Goal: Task Accomplishment & Management: Use online tool/utility

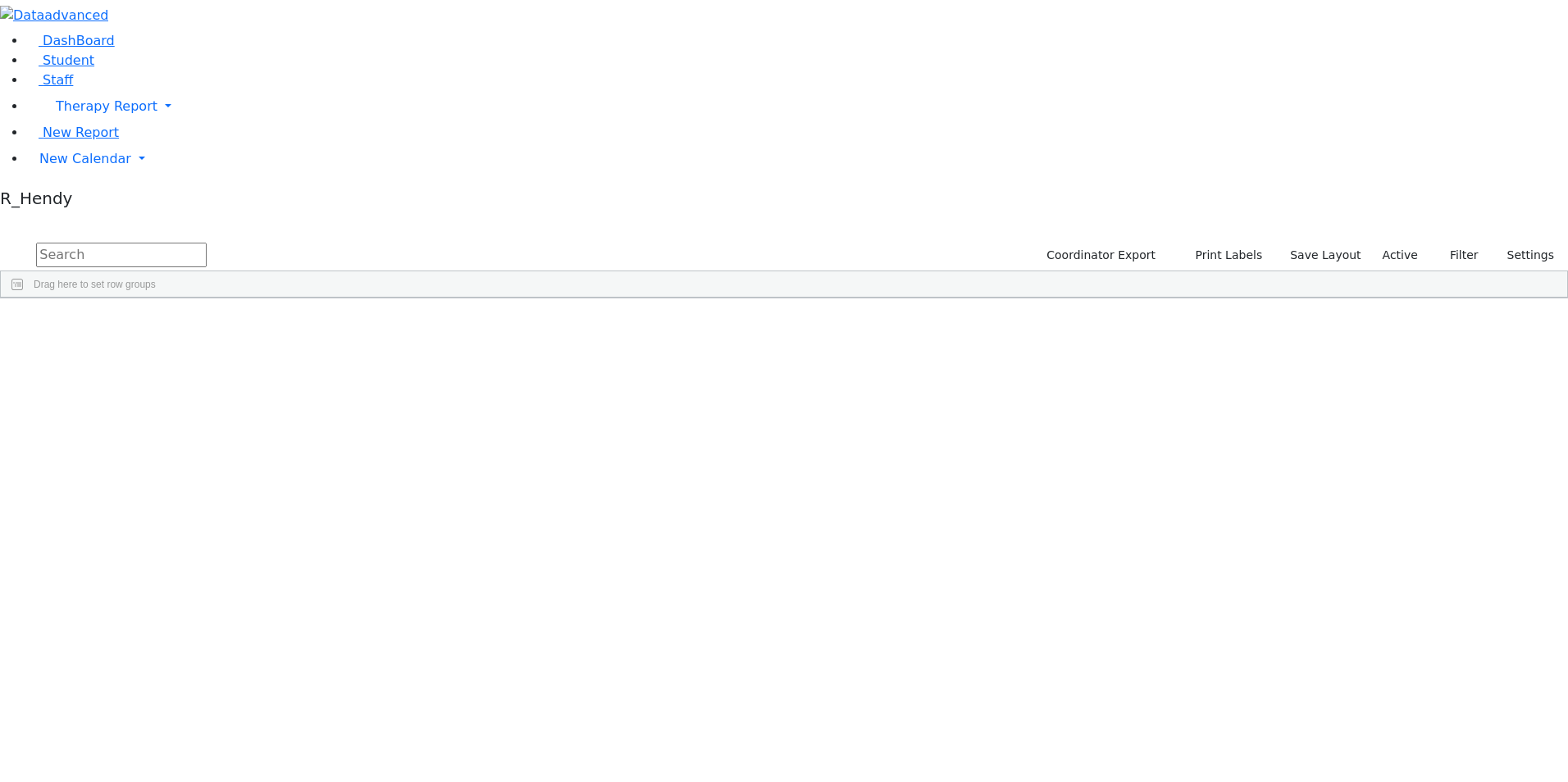
click at [207, 242] on input "text" at bounding box center [122, 254] width 171 height 24
type input "aron"
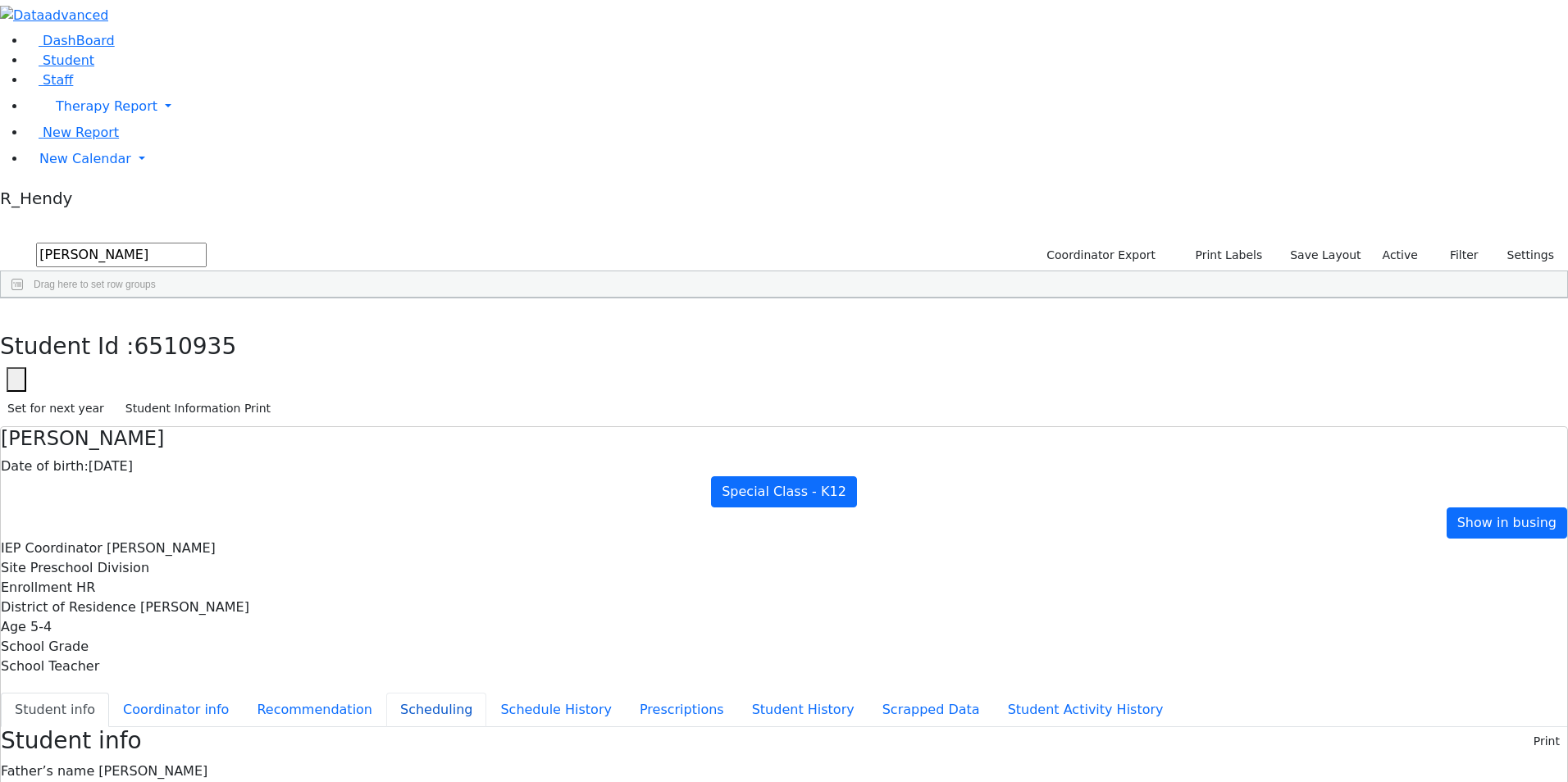
click at [395, 693] on button "Scheduling" at bounding box center [436, 710] width 100 height 35
click at [99, 166] on span "New Calendar" at bounding box center [85, 159] width 92 height 15
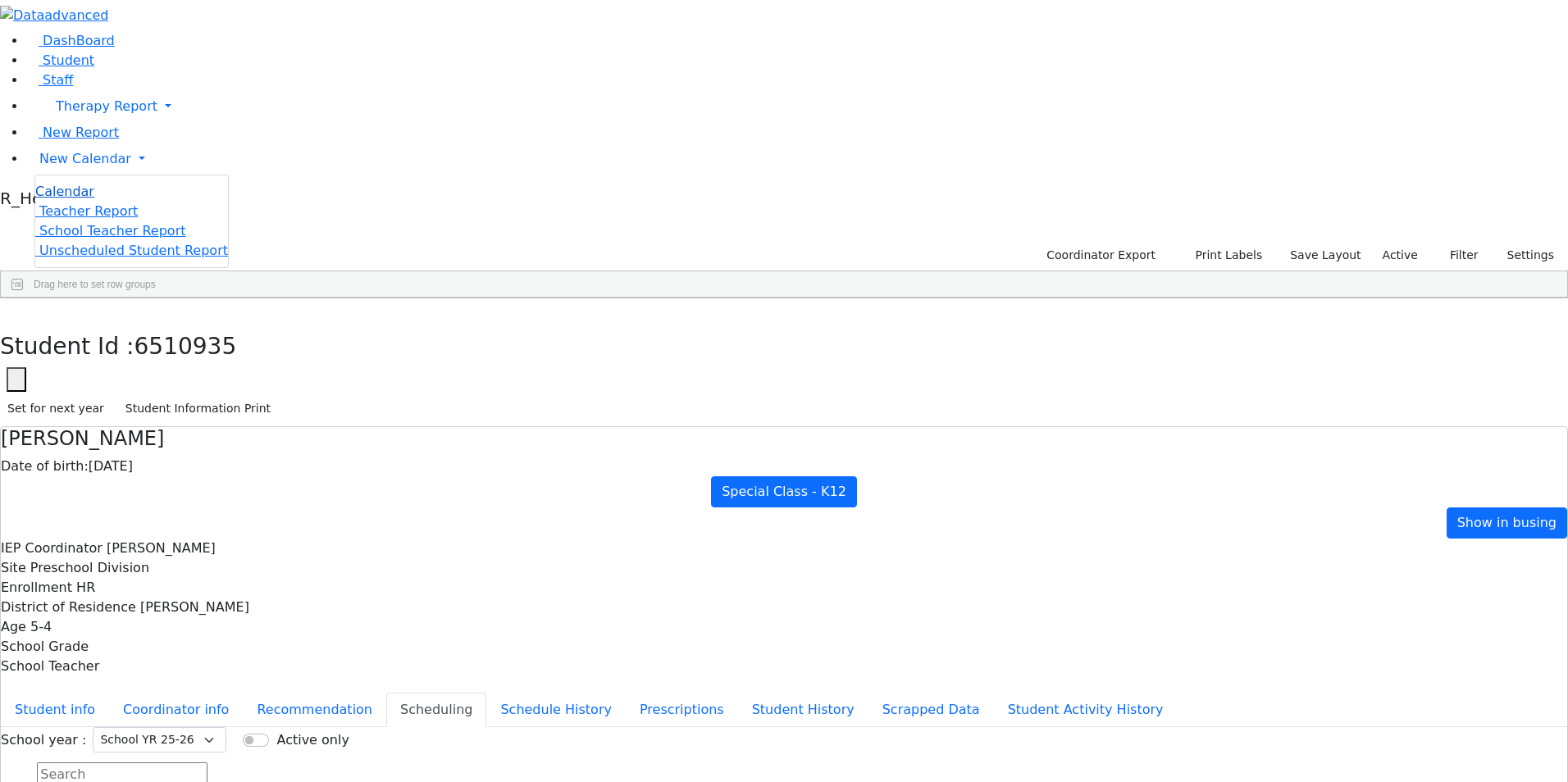
click at [95, 202] on link "Calendar" at bounding box center [65, 192] width 59 height 19
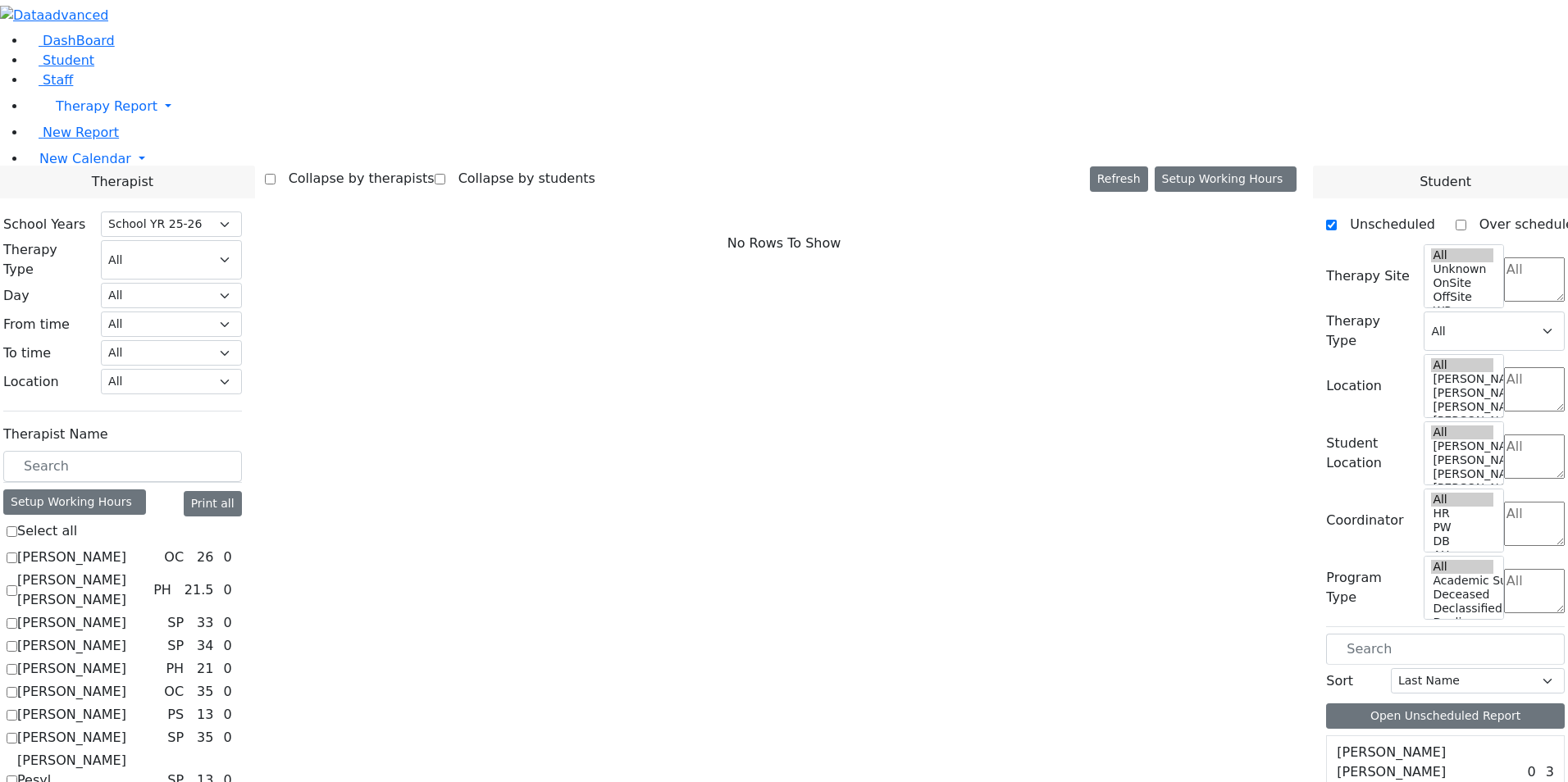
select select "212"
checkbox input "true"
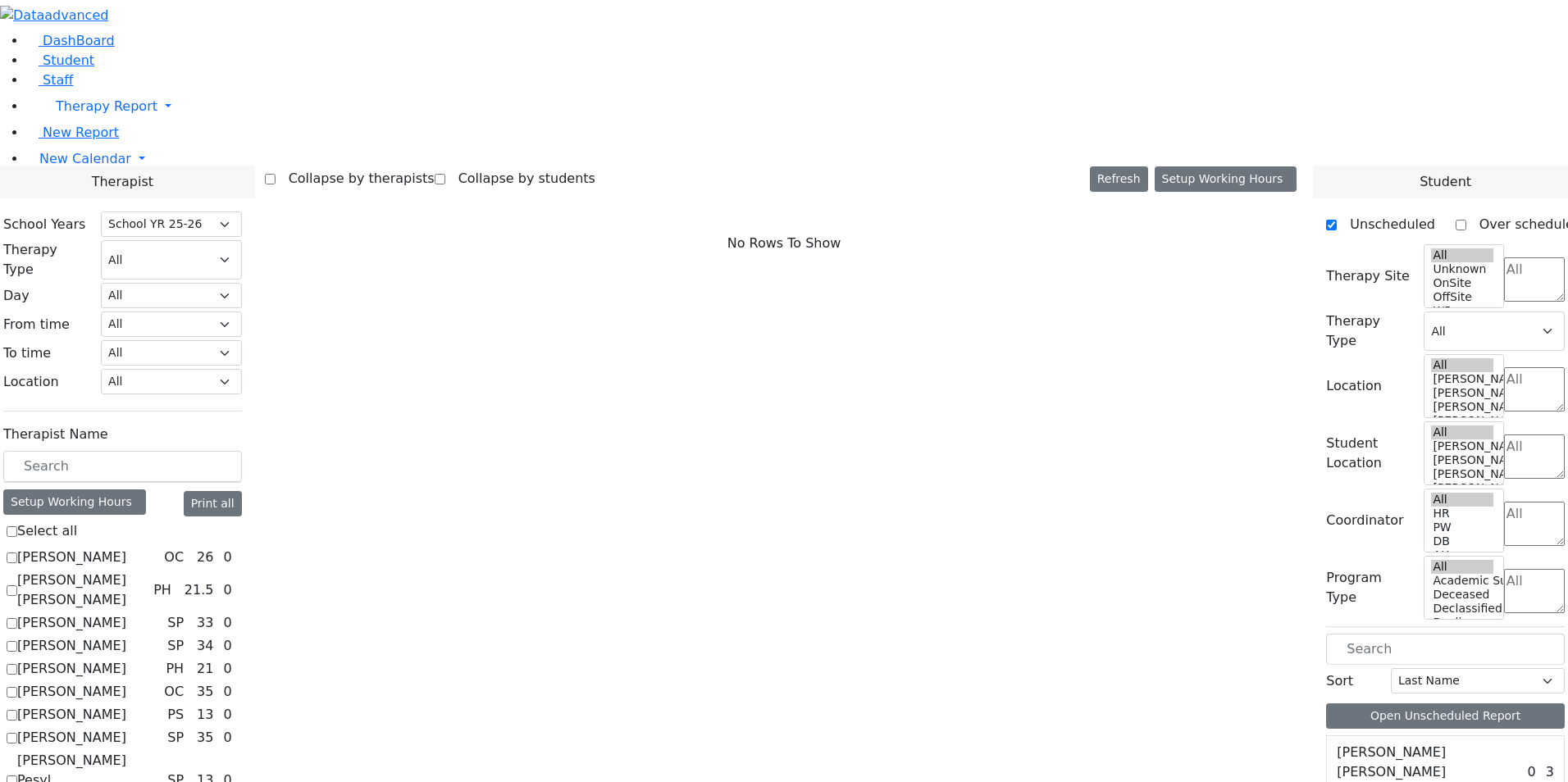
select select "2"
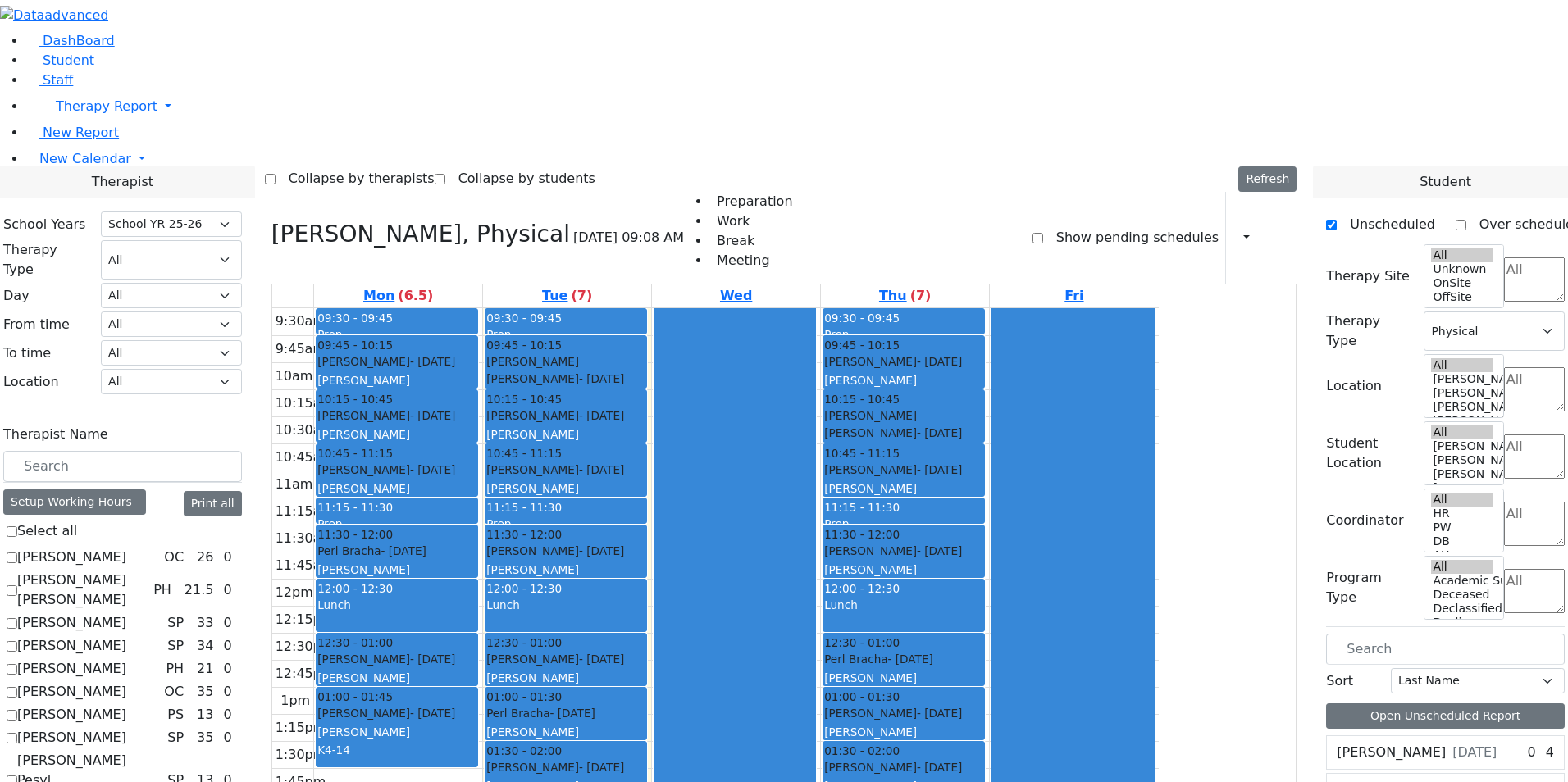
checkbox input "false"
select select
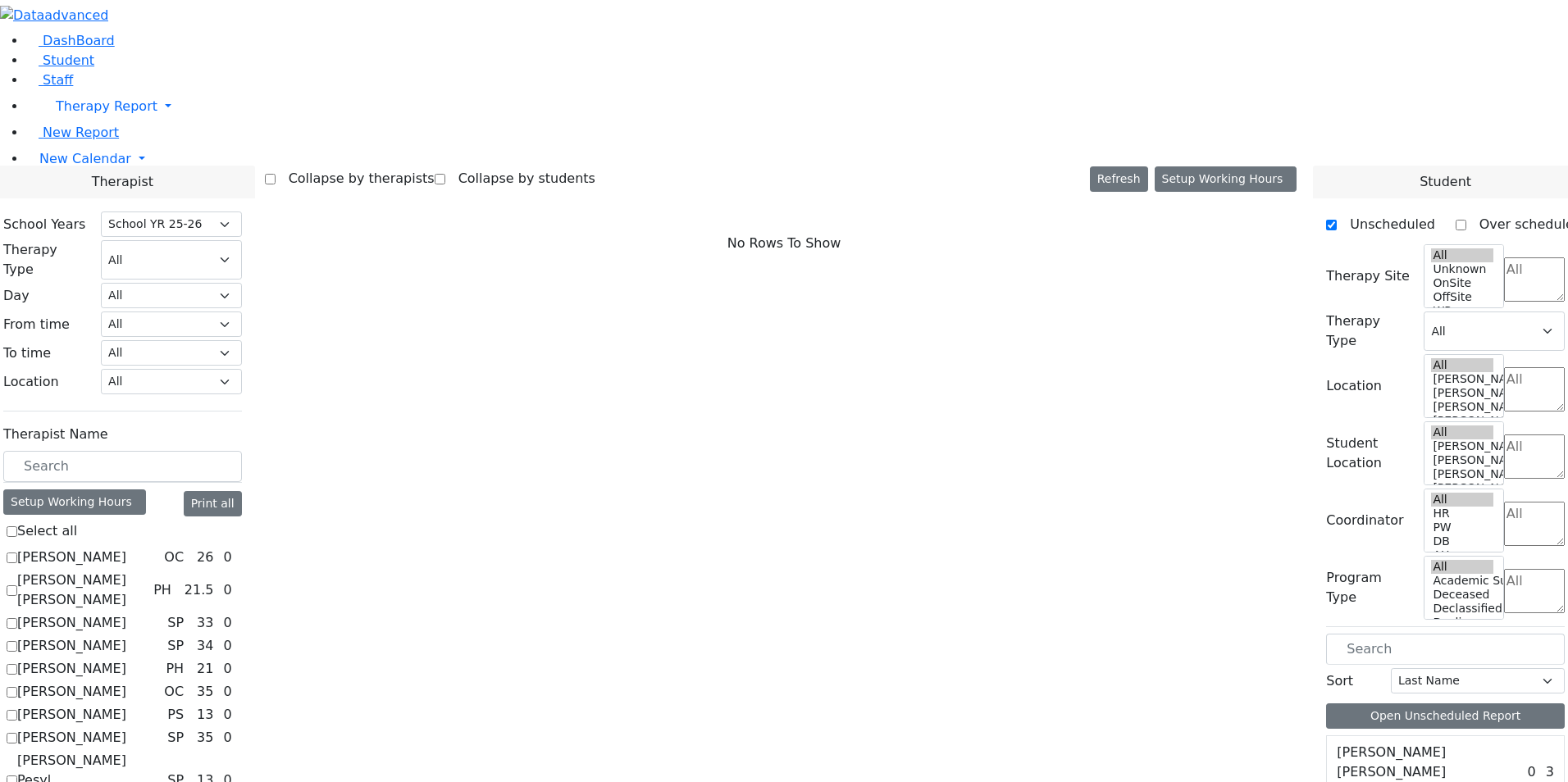
scroll to position [0, 0]
click at [127, 728] on label "[PERSON_NAME]" at bounding box center [71, 737] width 109 height 19
click at [17, 733] on input "[PERSON_NAME]" at bounding box center [12, 738] width 11 height 11
checkbox input "true"
select select "3"
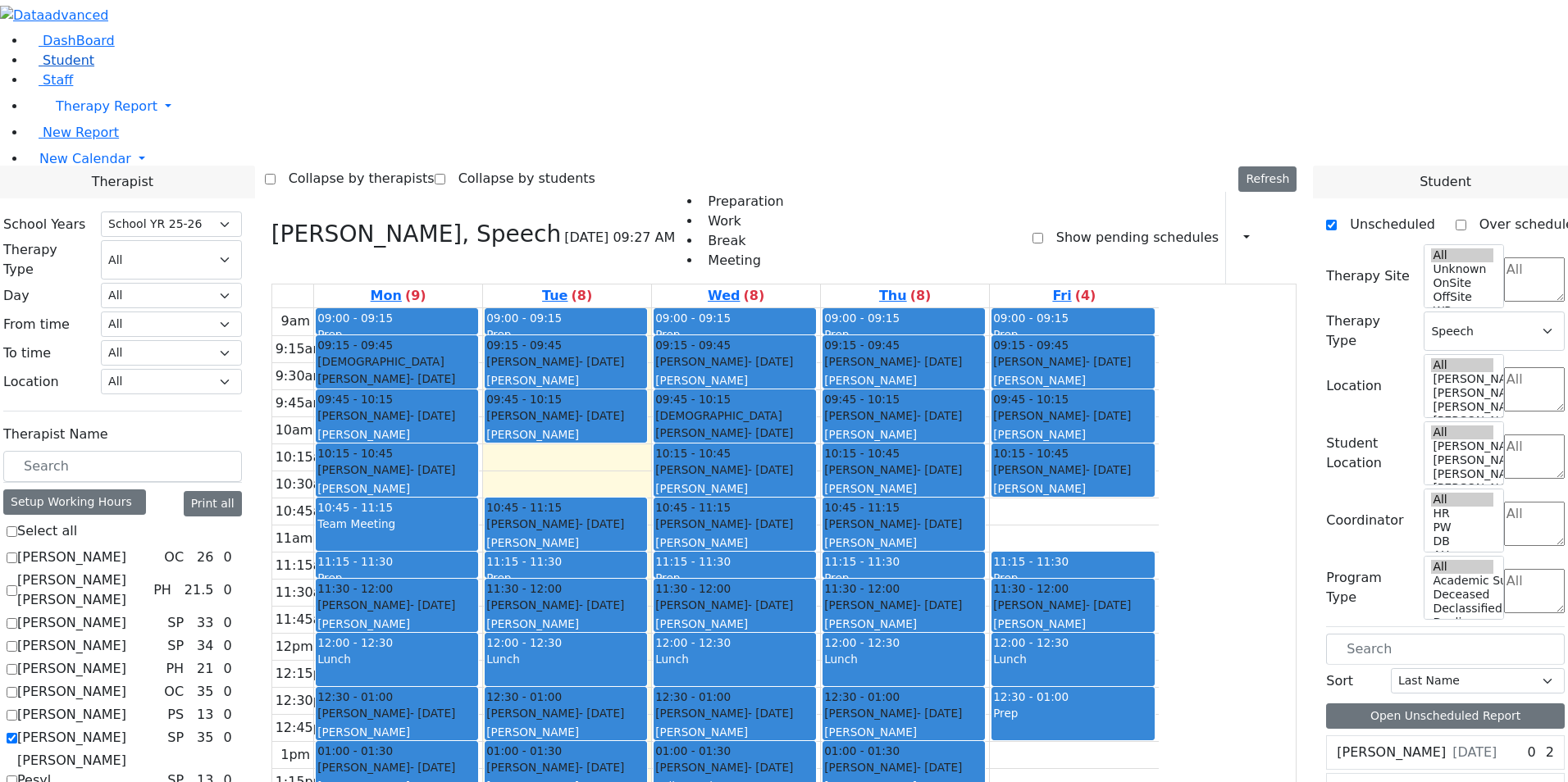
click at [61, 68] on span "Student" at bounding box center [68, 60] width 52 height 15
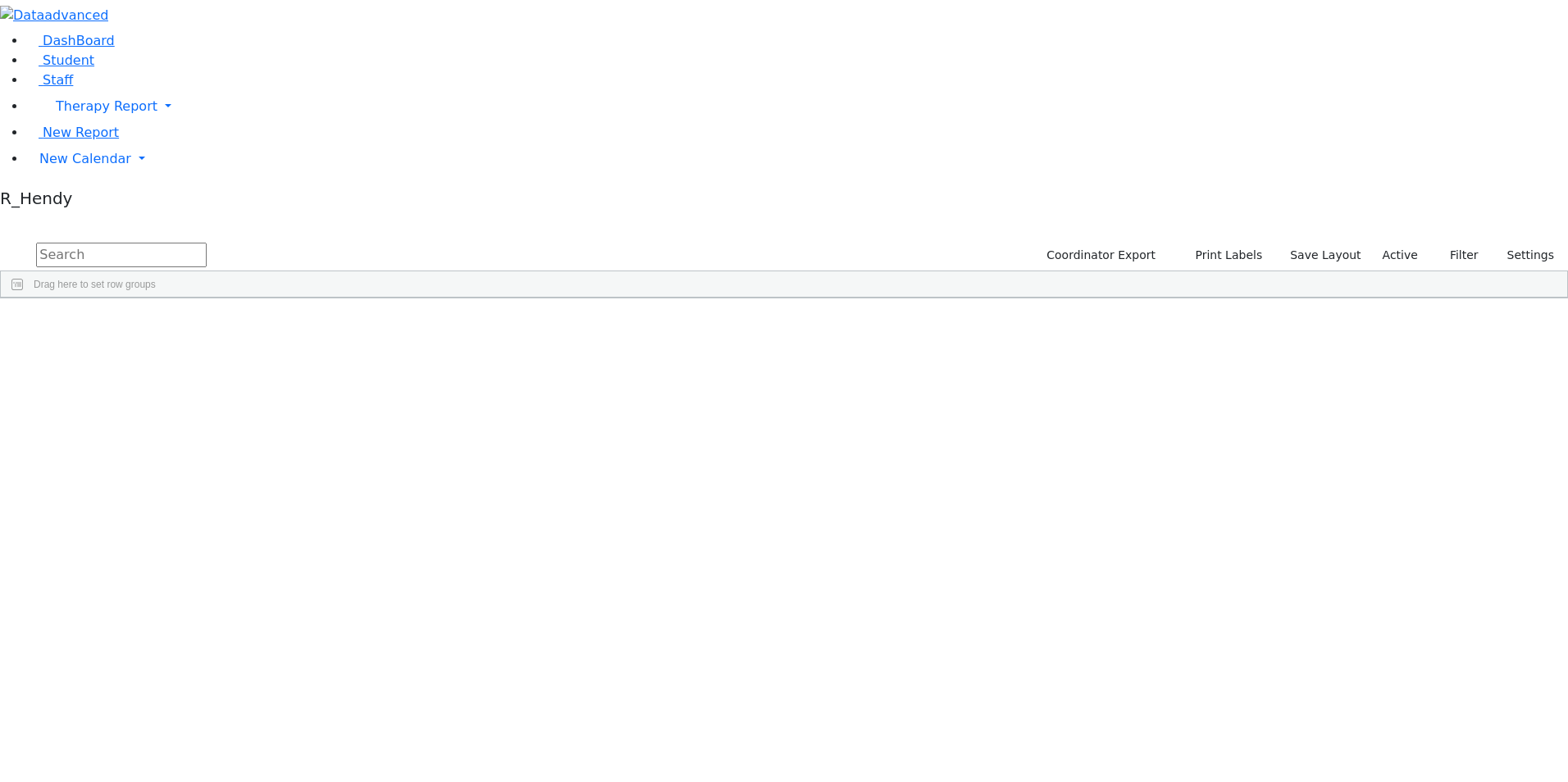
click at [207, 242] on input "text" at bounding box center [122, 254] width 171 height 24
type input "[PERSON_NAME]"
click at [306, 578] on div "[PERSON_NAME]" at bounding box center [254, 589] width 103 height 23
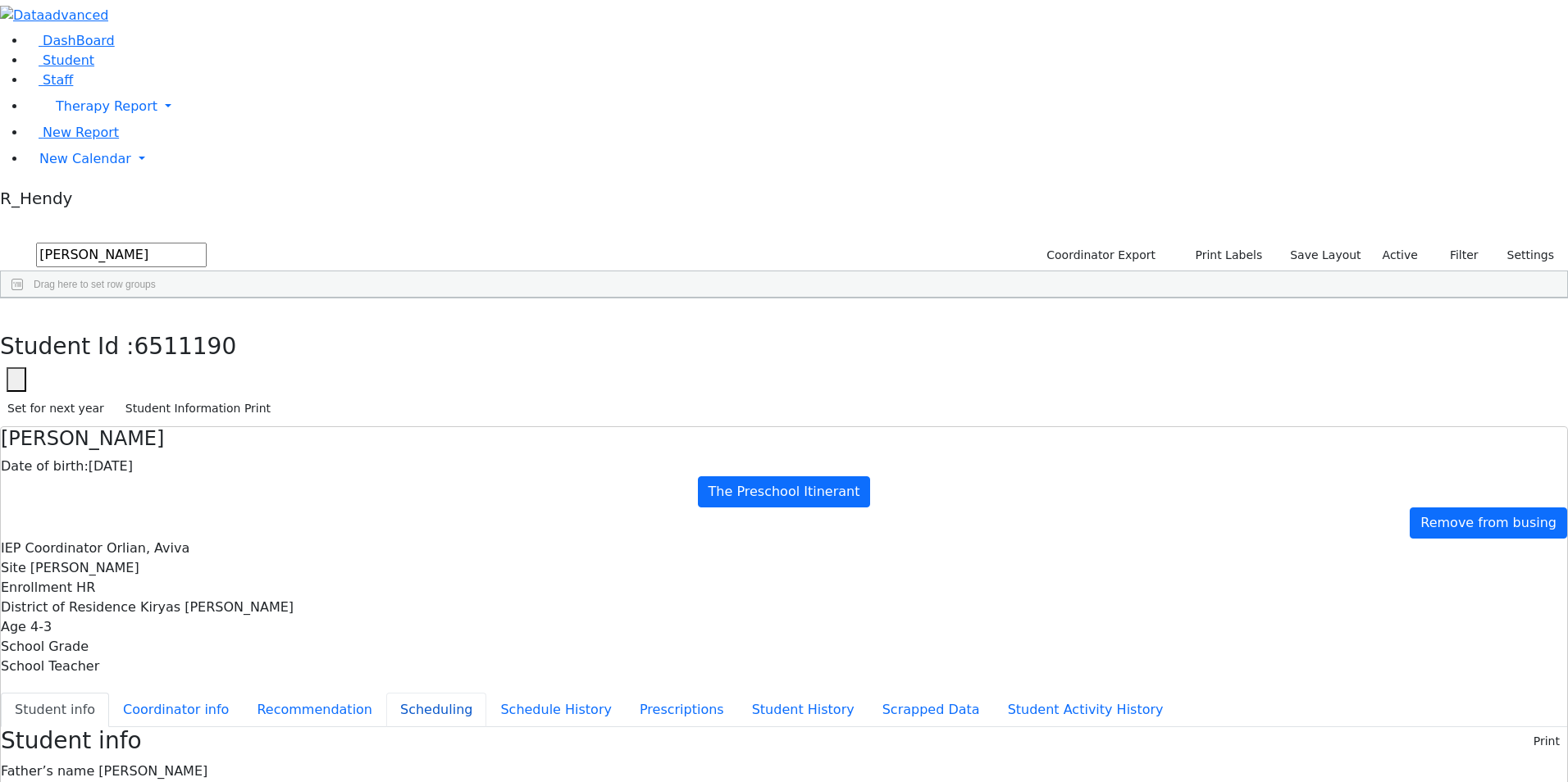
click at [386, 693] on button "Scheduling" at bounding box center [436, 710] width 100 height 35
click at [8, 312] on use "button" at bounding box center [8, 312] width 0 height 0
